Goal: Information Seeking & Learning: Find specific fact

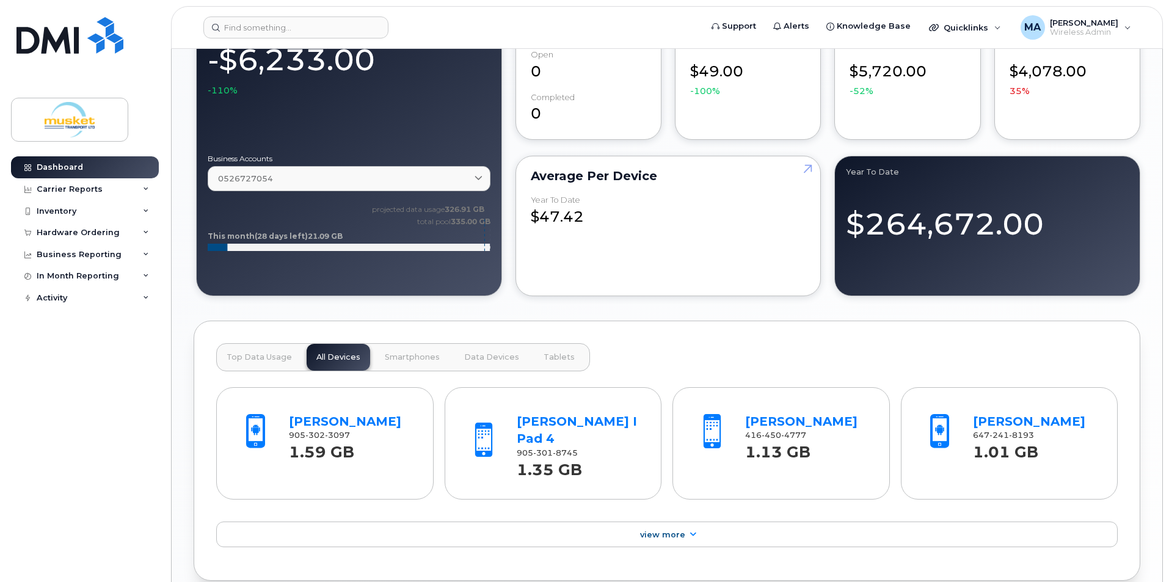
scroll to position [794, 0]
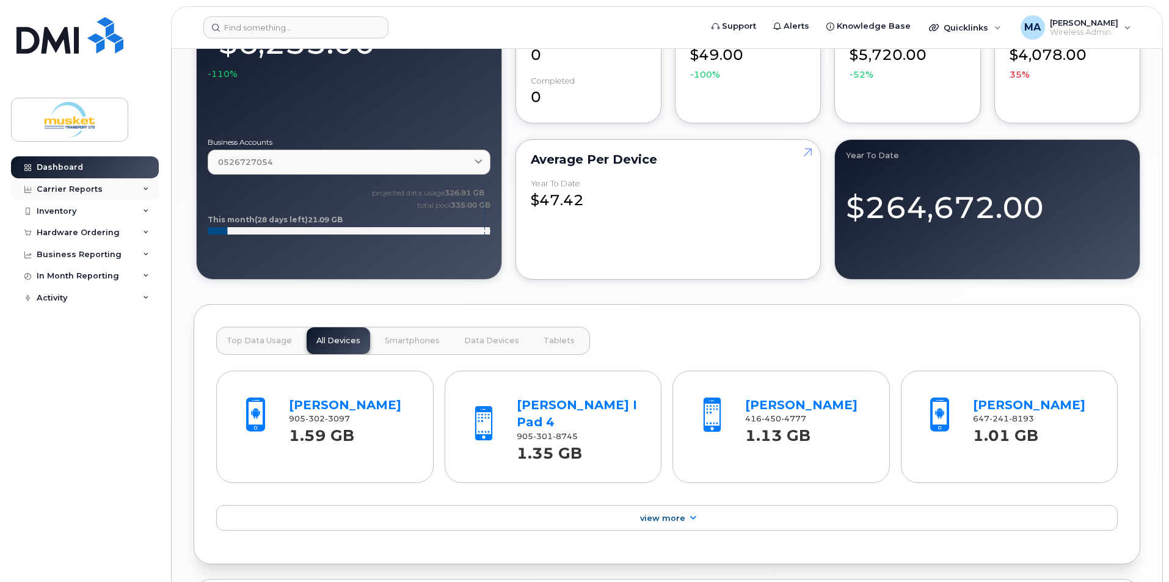
click at [78, 194] on div "Carrier Reports" at bounding box center [85, 189] width 148 height 22
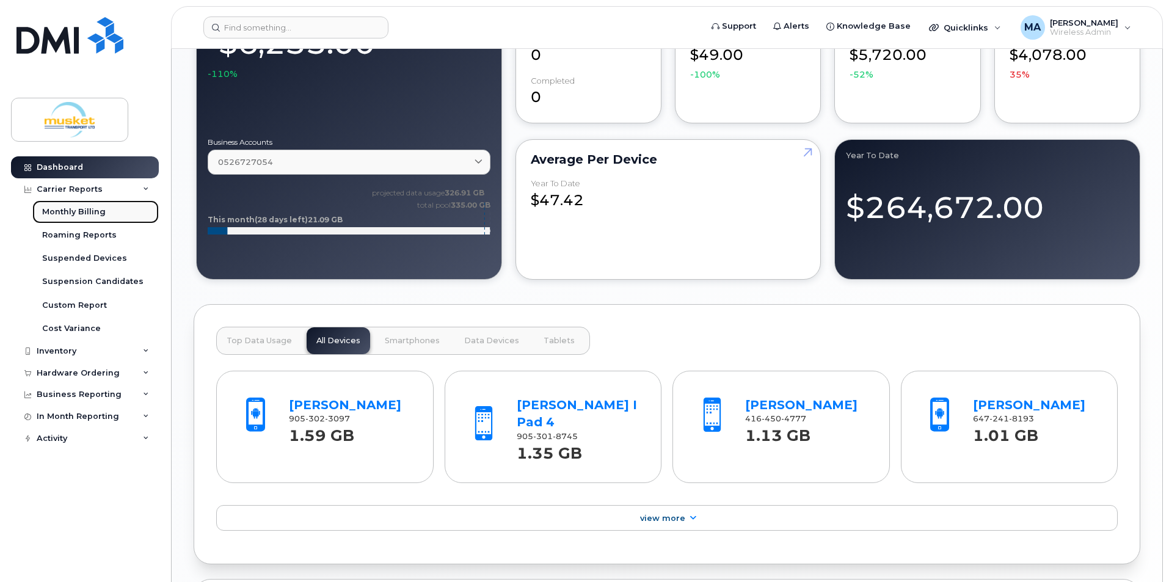
click at [92, 208] on div "Monthly Billing" at bounding box center [74, 211] width 64 height 11
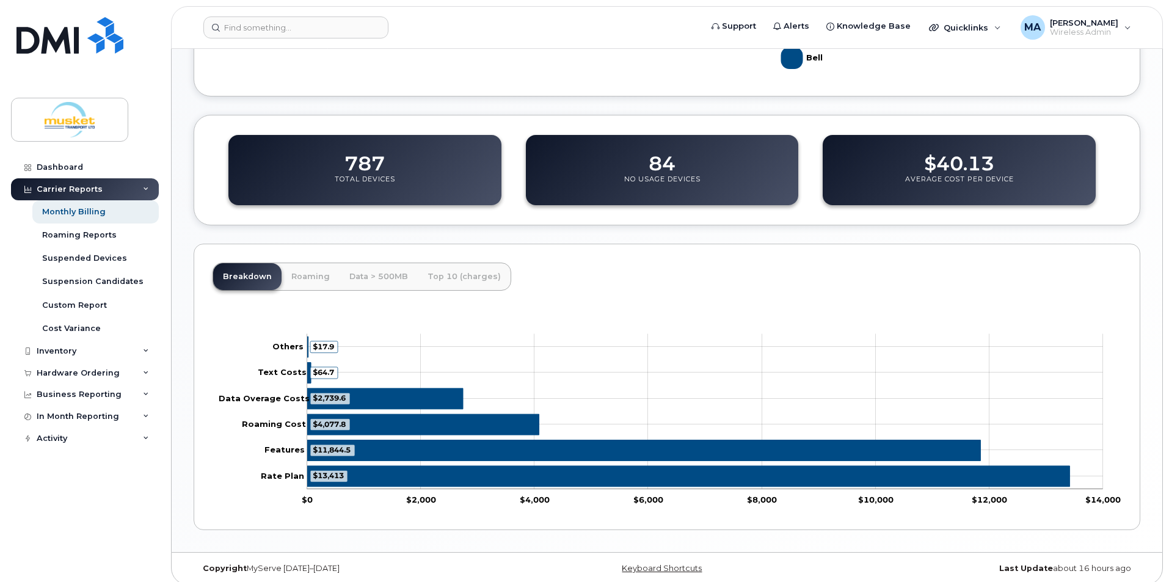
scroll to position [376, 0]
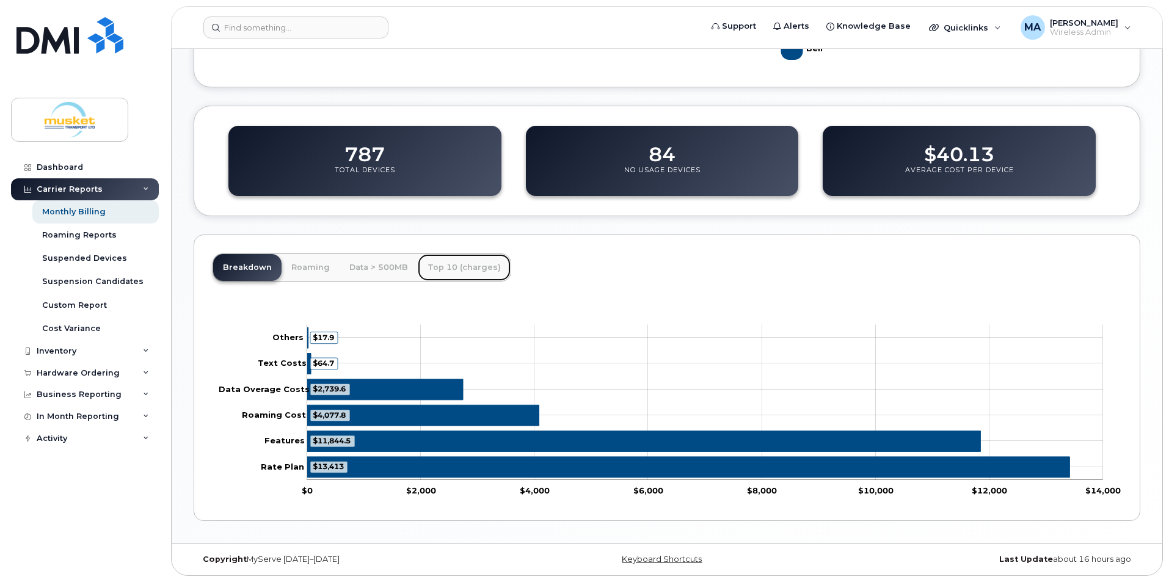
click at [448, 271] on link "Top 10 (charges)" at bounding box center [464, 267] width 93 height 27
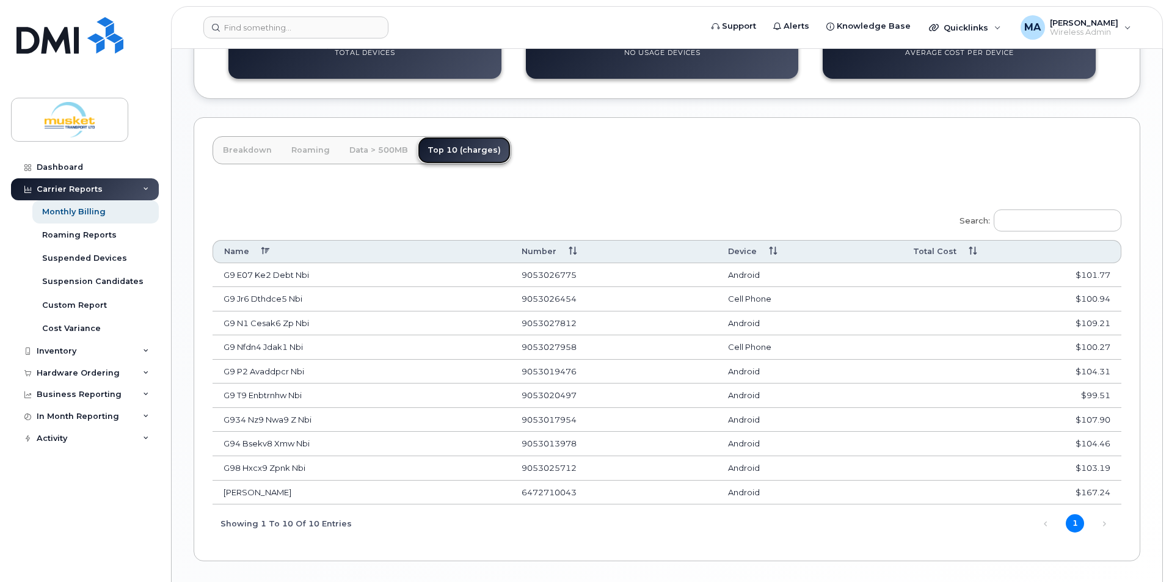
scroll to position [533, 0]
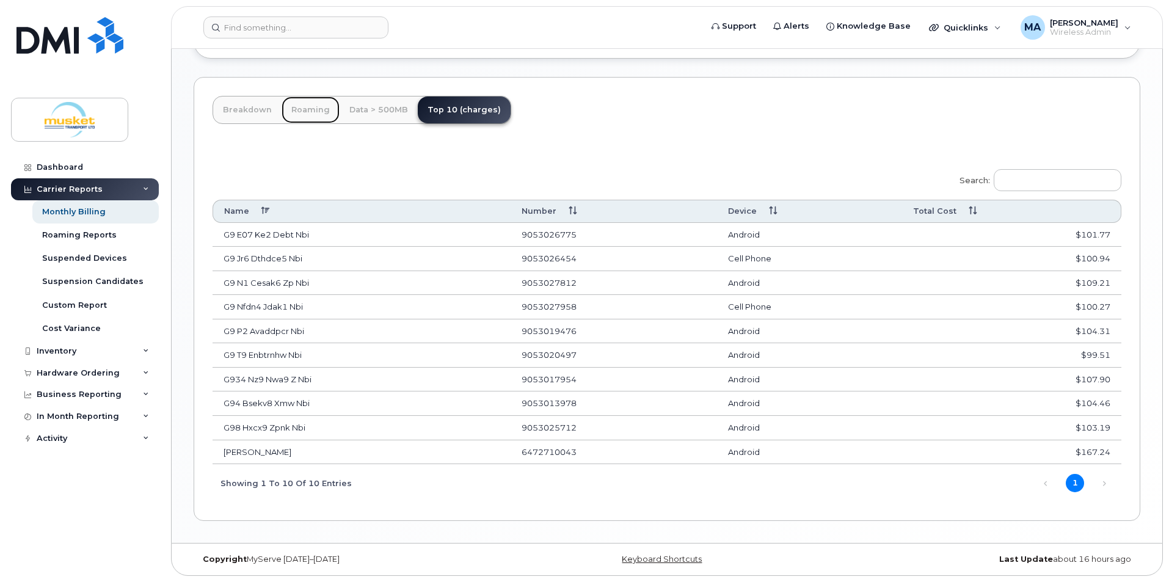
click at [318, 111] on link "Roaming" at bounding box center [311, 110] width 58 height 27
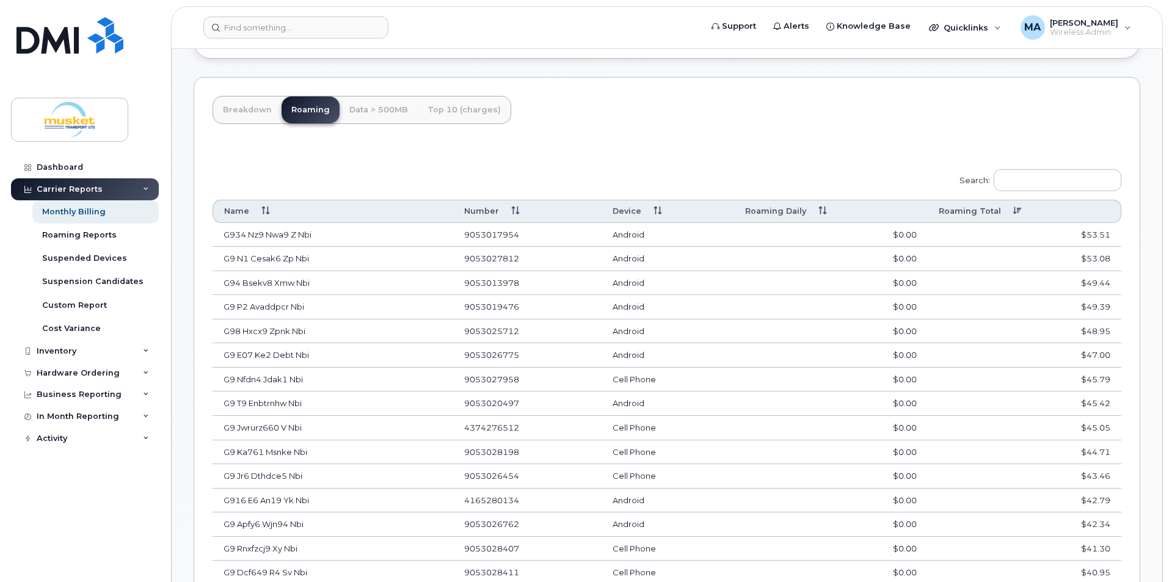
click at [827, 213] on th "Roaming Daily" at bounding box center [831, 211] width 194 height 23
click at [84, 233] on div "Roaming Reports" at bounding box center [79, 235] width 75 height 11
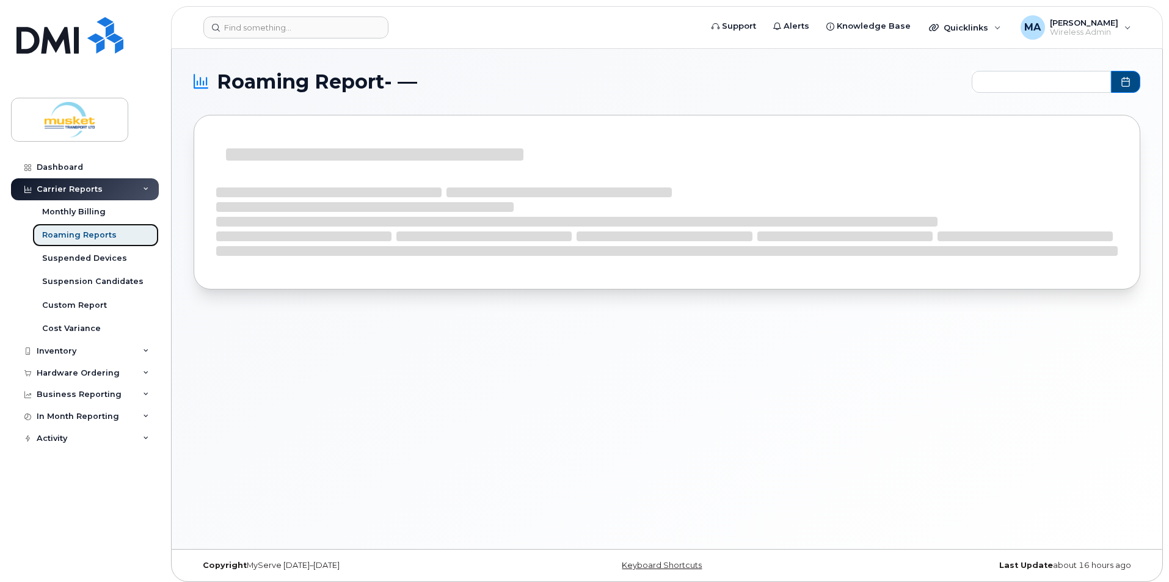
type input "2024-09 - 2025-07"
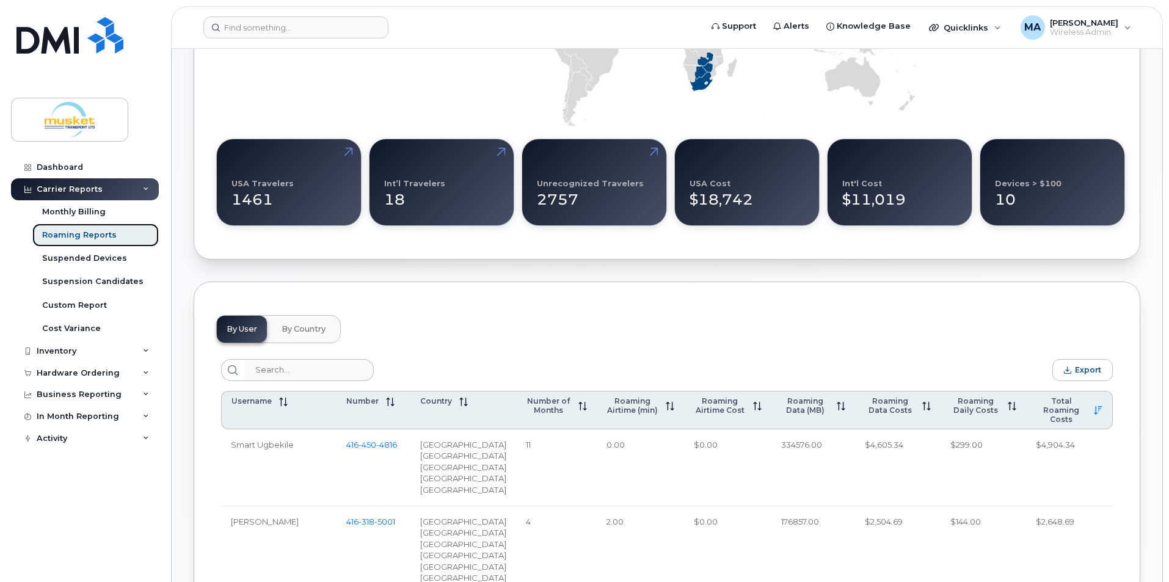
scroll to position [367, 0]
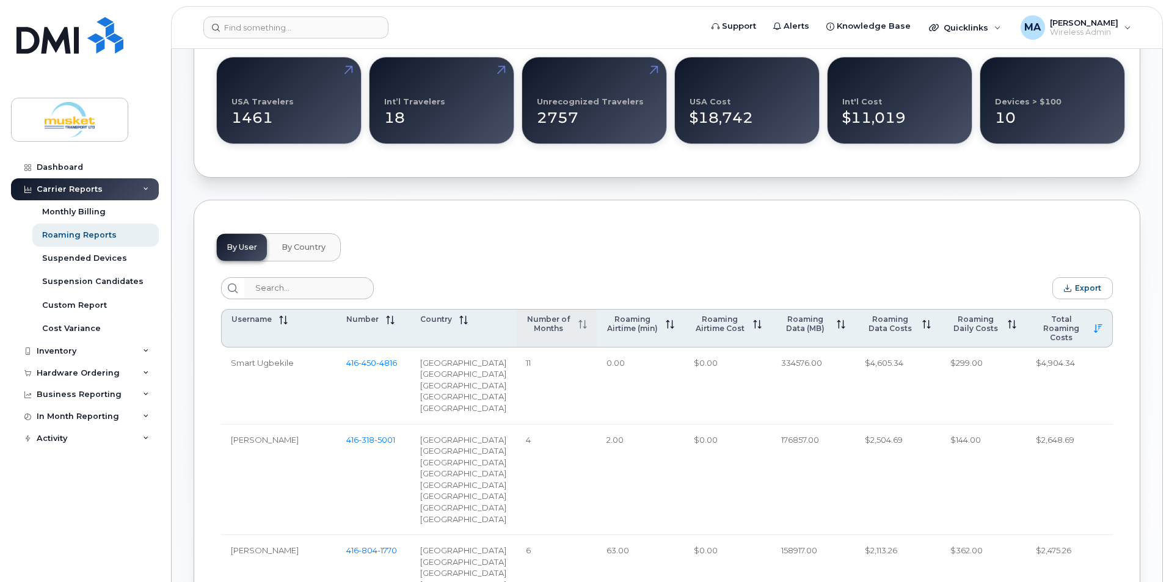
click at [571, 332] on div "Number of Months" at bounding box center [556, 324] width 61 height 18
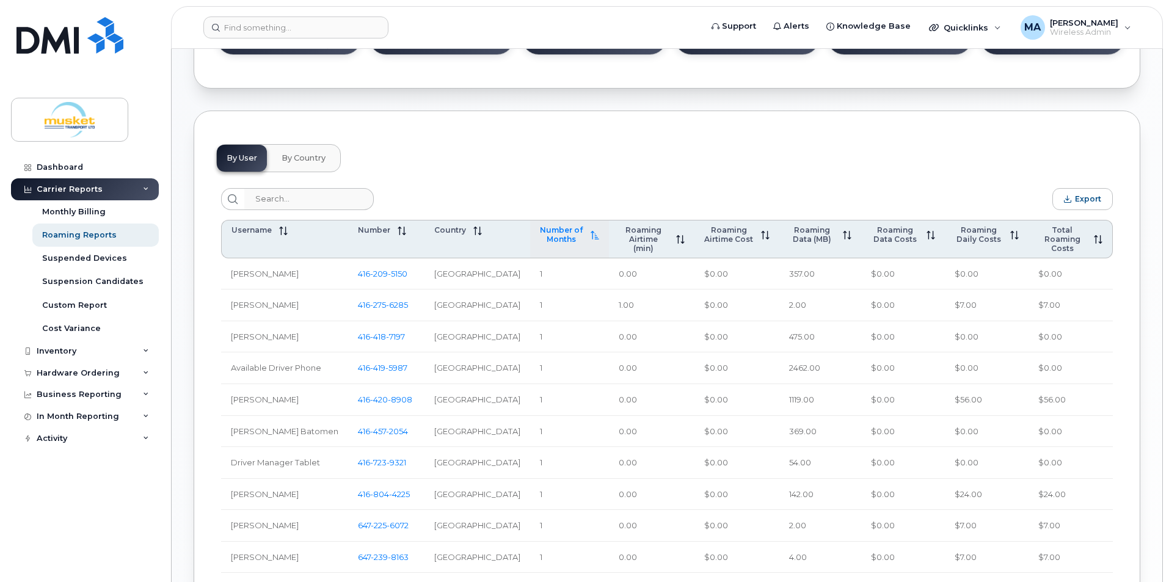
scroll to position [447, 0]
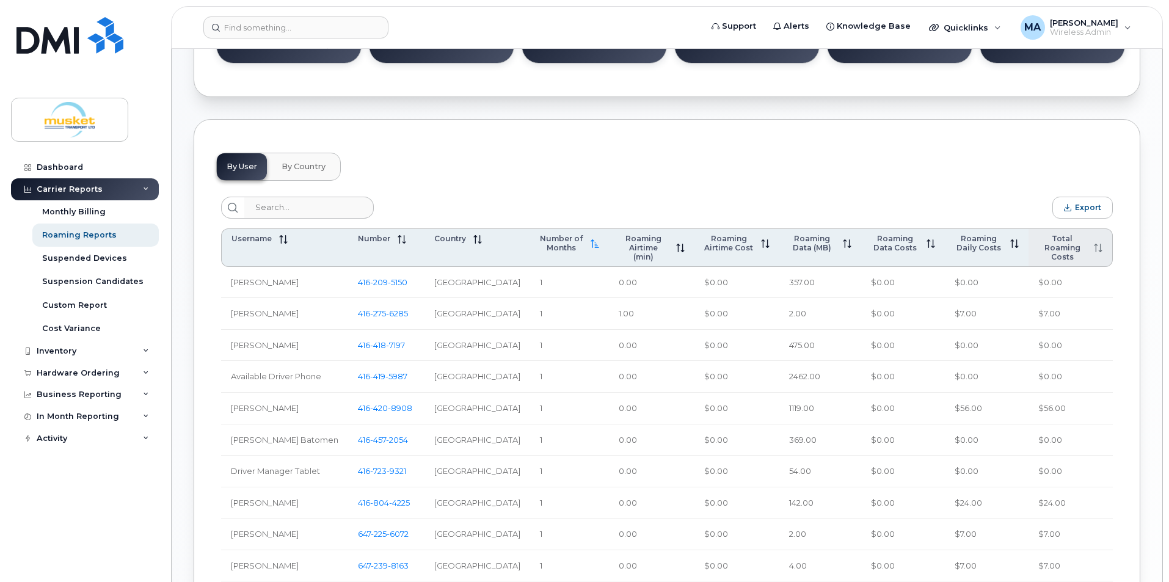
click at [1079, 258] on span "Total Roaming Costs" at bounding box center [1063, 247] width 48 height 27
click at [1079, 258] on span "Total Roaming Costs" at bounding box center [1062, 247] width 49 height 27
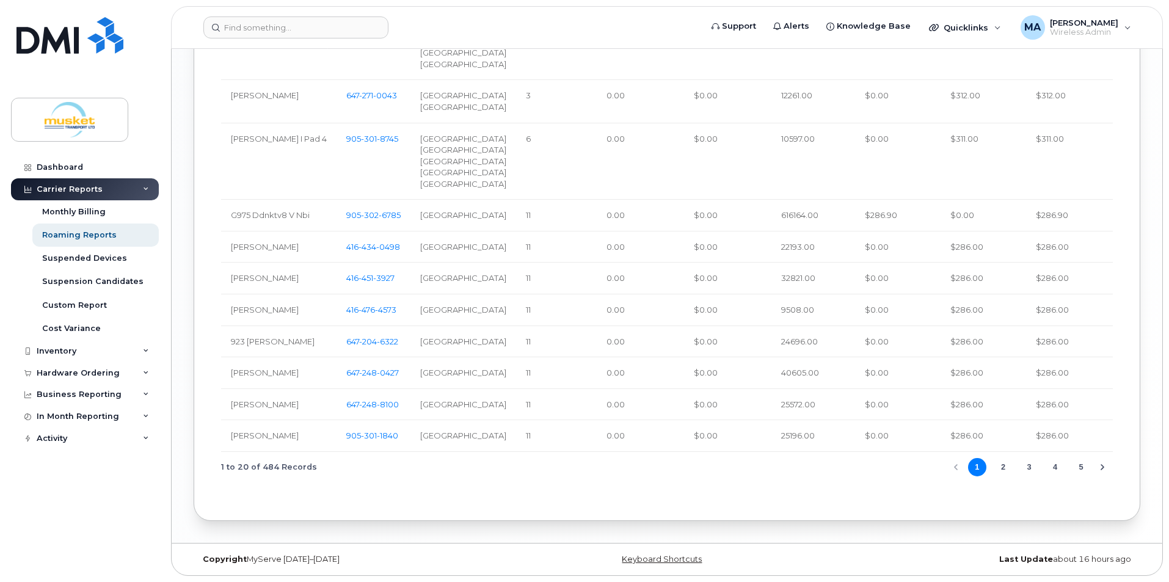
scroll to position [1607, 0]
click at [1003, 472] on button "2" at bounding box center [1003, 467] width 18 height 18
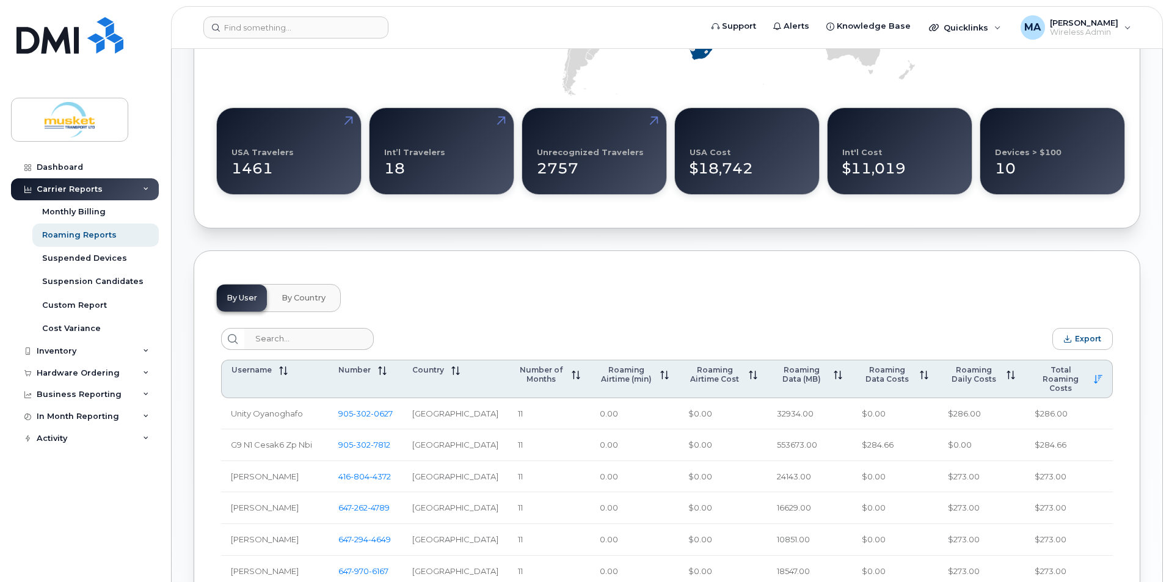
scroll to position [287, 0]
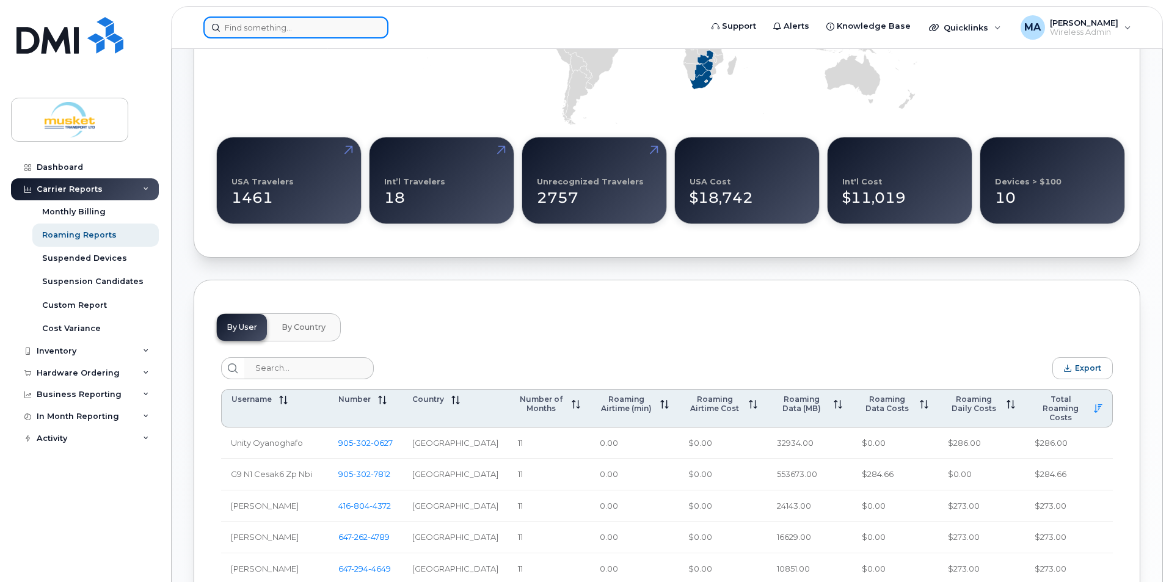
click at [257, 23] on input at bounding box center [295, 27] width 185 height 22
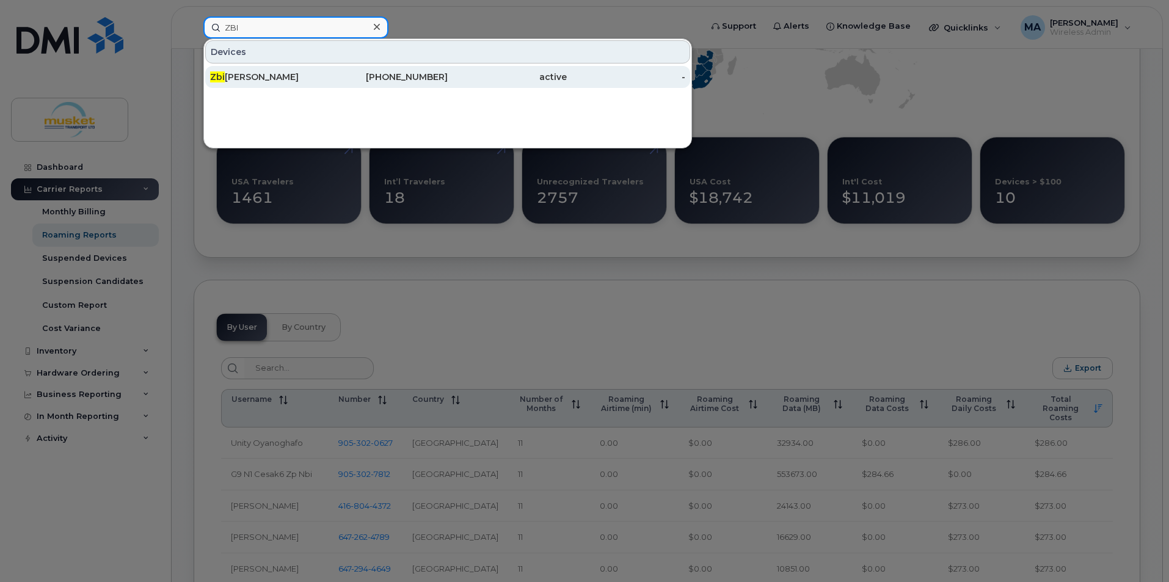
type input "ZBI"
click at [266, 75] on div "Zbi [PERSON_NAME]" at bounding box center [269, 77] width 119 height 12
